Goal: Information Seeking & Learning: Compare options

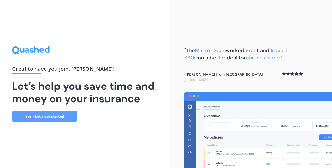
click at [65, 116] on link "Yes - Let’s get started" at bounding box center [44, 116] width 65 height 10
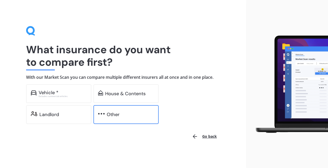
click at [114, 113] on div "Other" at bounding box center [113, 114] width 13 height 5
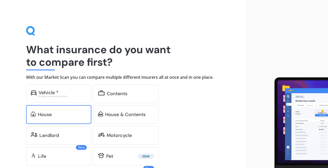
click at [73, 114] on div "House" at bounding box center [62, 114] width 49 height 5
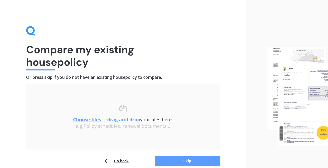
scroll to position [24, 0]
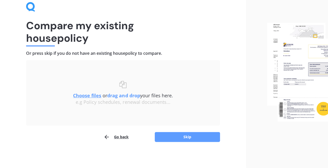
click at [93, 96] on u "Choose files" at bounding box center [87, 95] width 28 height 6
click at [89, 96] on u "Choose files" at bounding box center [87, 95] width 28 height 6
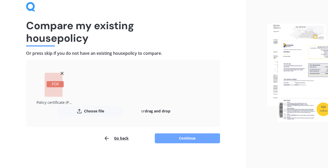
click at [197, 139] on button "Continue" at bounding box center [187, 138] width 65 height 10
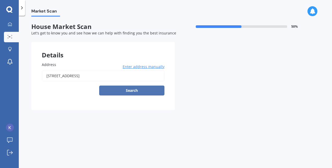
click at [138, 87] on button "Search" at bounding box center [131, 91] width 65 height 10
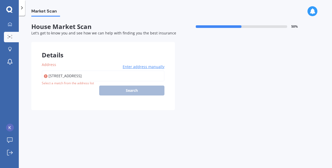
type input "[STREET_ADDRESS]"
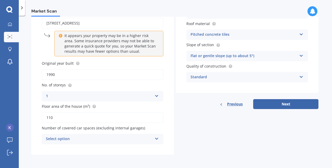
scroll to position [53, 0]
click at [77, 75] on input "1990" at bounding box center [103, 74] width 122 height 11
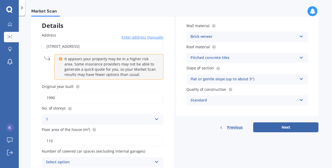
scroll to position [29, 0]
type input "1993"
click at [230, 57] on div "Pitched concrete tiles" at bounding box center [244, 58] width 107 height 6
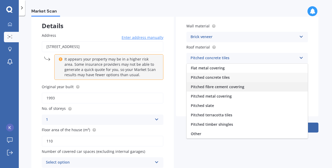
scroll to position [0, 0]
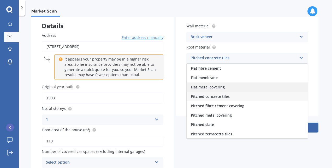
click at [230, 89] on div "Flat metal covering" at bounding box center [247, 87] width 121 height 9
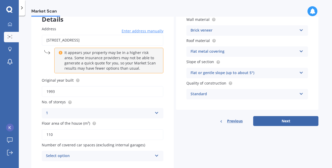
scroll to position [53, 0]
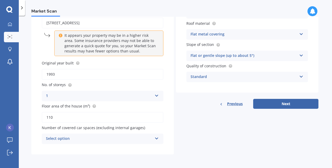
click at [137, 138] on div "Select option" at bounding box center [99, 139] width 107 height 6
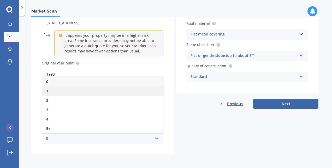
click at [113, 93] on div "1" at bounding box center [102, 90] width 121 height 9
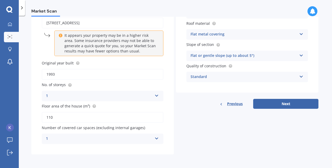
click at [150, 142] on div "1" at bounding box center [99, 139] width 107 height 6
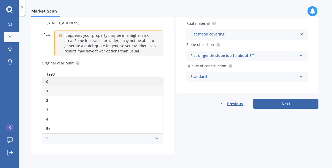
click at [127, 83] on div "0" at bounding box center [102, 81] width 121 height 9
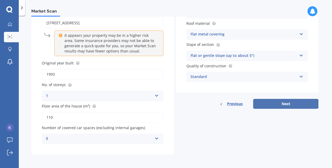
click at [284, 105] on button "Next" at bounding box center [285, 104] width 65 height 10
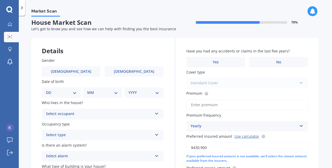
scroll to position [0, 0]
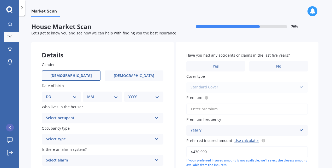
click at [71, 79] on label "[DEMOGRAPHIC_DATA]" at bounding box center [71, 75] width 59 height 10
click at [0, 0] on input "[DEMOGRAPHIC_DATA]" at bounding box center [0, 0] width 0 height 0
click at [70, 101] on div "DD 01 02 03 04 05 06 07 08 09 10 11 12 13 14 15 16 17 18 19 20 21 22 23 24 25 2…" at bounding box center [61, 97] width 39 height 10
click at [73, 97] on select "DD 01 02 03 04 05 06 07 08 09 10 11 12 13 14 15 16 17 18 19 20 21 22 23 24 25 2…" at bounding box center [61, 97] width 31 height 6
select select "16"
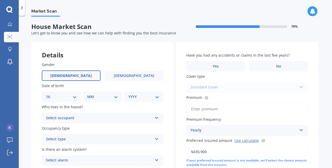
click at [50, 94] on select "DD 01 02 03 04 05 06 07 08 09 10 11 12 13 14 15 16 17 18 19 20 21 22 23 24 25 2…" at bounding box center [61, 97] width 31 height 6
click at [65, 100] on select "DD 01 02 03 04 05 06 07 08 09 10 11 12 13 14 15 16 17 18 19 20 21 22 23 24 25 2…" at bounding box center [64, 97] width 29 height 6
click at [50, 94] on select "DD 01 02 03 04 05 06 07 08 09 10 11 12 13 14 15 16 17 18 19 20 21 22 23 24 25 2…" at bounding box center [64, 97] width 29 height 6
click at [92, 94] on div "MM 01 02 03 04 05 06 07 08 09 10 11 12" at bounding box center [103, 97] width 37 height 10
click at [109, 100] on select "MM 01 02 03 04 05 06 07 08 09 10 11 12" at bounding box center [103, 97] width 29 height 6
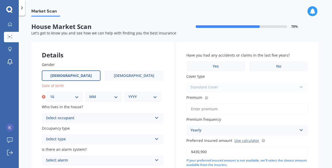
select select "03"
click at [89, 94] on select "MM 01 02 03 04 05 06 07 08 09 10 11 12" at bounding box center [103, 97] width 29 height 6
click at [148, 96] on select "YYYY 2009 2008 2007 2006 2005 2004 2003 2002 2001 2000 1999 1998 1997 1996 1995…" at bounding box center [142, 97] width 29 height 6
select select "1993"
click at [128, 94] on select "YYYY 2009 2008 2007 2006 2005 2004 2003 2002 2001 2000 1999 1998 1997 1996 1995…" at bounding box center [142, 97] width 29 height 6
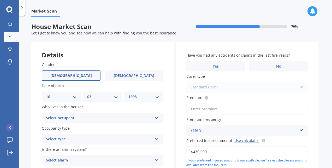
click at [61, 96] on select "DD 01 02 03 04 05 06 07 08 09 10 11 12 13 14 15 16 17 18 19 20 21 22 23 24 25 2…" at bounding box center [61, 97] width 31 height 6
select select "15"
click at [46, 94] on select "DD 01 02 03 04 05 06 07 08 09 10 11 12 13 14 15 16 17 18 19 20 21 22 23 24 25 2…" at bounding box center [61, 97] width 31 height 6
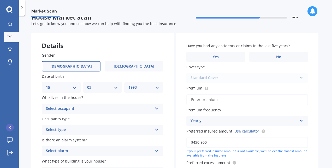
click at [53, 109] on div "Select occupant" at bounding box center [99, 109] width 107 height 6
click at [27, 117] on div "Market Scan House Market Scan 70 % Let's get to know you and see how we can hel…" at bounding box center [175, 93] width 313 height 152
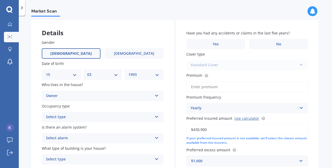
scroll to position [22, 0]
click at [69, 92] on div "Owner Owner Owner + Boarder" at bounding box center [103, 96] width 122 height 10
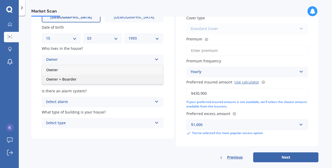
scroll to position [27, 0]
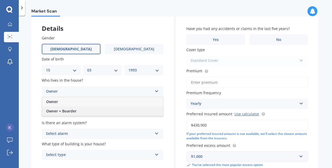
click at [49, 107] on div "Owner + Boarder" at bounding box center [102, 111] width 121 height 9
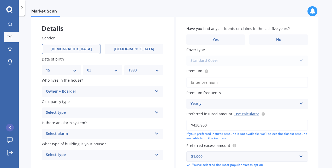
click at [50, 90] on div "Owner + Boarder" at bounding box center [99, 92] width 107 height 6
click at [36, 96] on div "Gender [DEMOGRAPHIC_DATA] [DEMOGRAPHIC_DATA] Date of birth DD 01 02 03 04 05 06…" at bounding box center [102, 98] width 143 height 146
click at [51, 110] on div "Select type" at bounding box center [99, 113] width 107 height 6
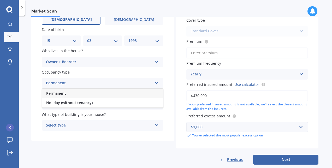
click at [32, 112] on div "Gender [DEMOGRAPHIC_DATA] [DEMOGRAPHIC_DATA] Date of birth DD 01 02 03 04 05 06…" at bounding box center [102, 68] width 143 height 146
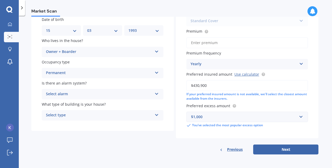
scroll to position [0, 0]
